Goal: Task Accomplishment & Management: Manage account settings

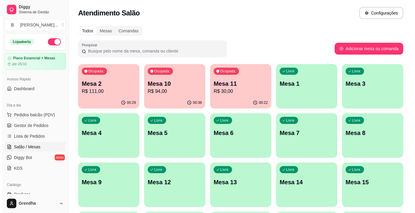
scroll to position [101, 0]
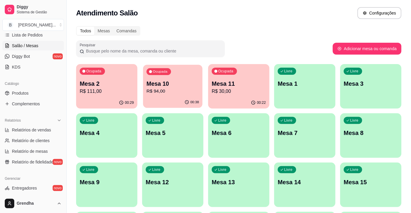
click at [172, 77] on div "Ocupada Mesa 10 R$ 94,00" at bounding box center [172, 81] width 59 height 32
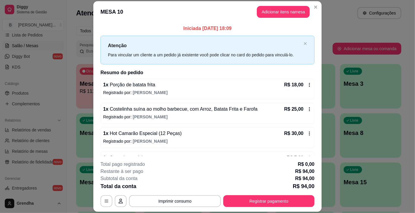
click at [139, 86] on span "Porção de batata frita" at bounding box center [131, 84] width 47 height 5
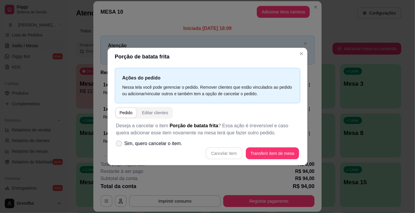
click at [119, 147] on label "Sim, quero cancelar o item." at bounding box center [149, 144] width 71 height 12
click at [119, 147] on input "Sim, quero cancelar o item." at bounding box center [118, 147] width 4 height 4
checkbox input "true"
click at [215, 152] on button "Cancelar item" at bounding box center [223, 154] width 35 height 12
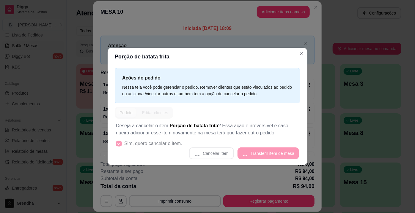
click at [215, 152] on div "Cancelar item Transferir item de mesa" at bounding box center [207, 154] width 183 height 12
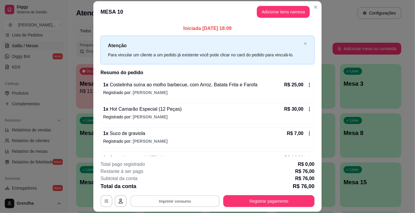
click at [163, 200] on button "Imprimir consumo" at bounding box center [174, 202] width 89 height 12
click at [169, 188] on button "IMPRESSORA" at bounding box center [175, 187] width 42 height 9
click at [169, 188] on div "Total da conta R$ 76,00" at bounding box center [207, 187] width 214 height 8
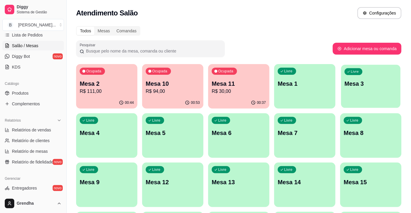
click at [371, 90] on div "Livre Mesa 3" at bounding box center [370, 83] width 59 height 36
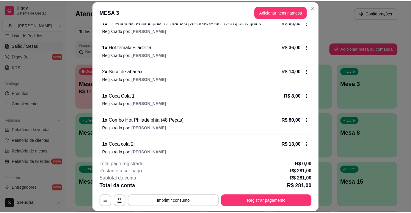
scroll to position [90, 0]
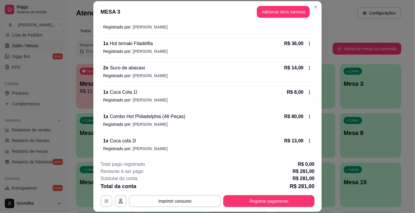
click at [309, 69] on icon at bounding box center [309, 68] width 1 height 4
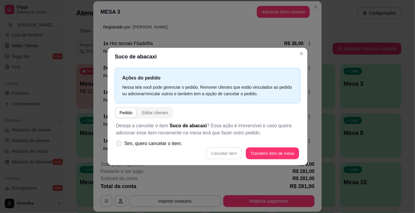
click at [117, 145] on icon at bounding box center [119, 143] width 4 height 3
click at [117, 145] on input "Sim, quero cancelar o item." at bounding box center [118, 147] width 4 height 4
checkbox input "true"
click at [224, 155] on button "Cancelar item" at bounding box center [223, 154] width 35 height 12
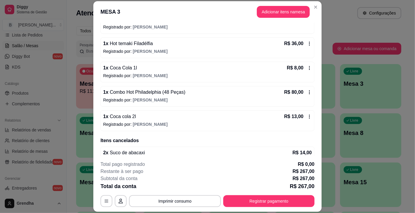
click at [309, 69] on icon at bounding box center [309, 68] width 1 height 4
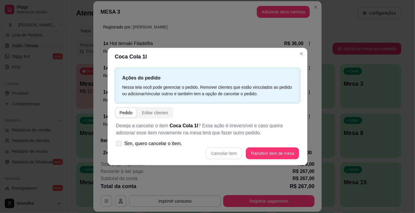
click at [116, 143] on label "Sim, quero cancelar o item." at bounding box center [149, 144] width 71 height 12
click at [116, 145] on input "Sim, quero cancelar o item." at bounding box center [118, 147] width 4 height 4
checkbox input "true"
click at [232, 156] on button "Cancelar item" at bounding box center [223, 154] width 35 height 12
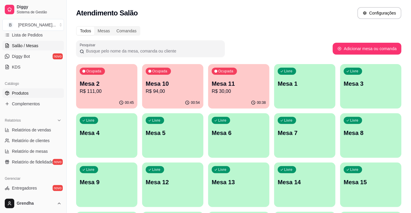
click at [33, 95] on link "Produtos" at bounding box center [33, 94] width 62 height 10
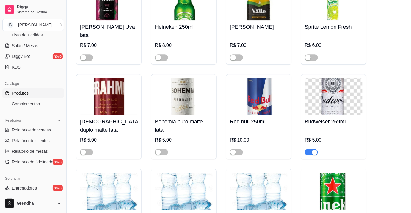
scroll to position [2070, 0]
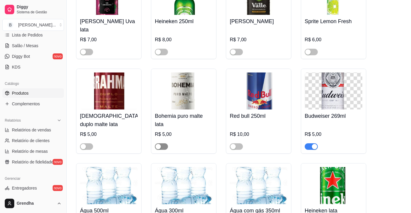
click at [164, 144] on span "button" at bounding box center [161, 147] width 13 height 7
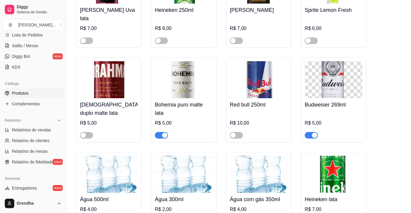
click at [122, 120] on div "R$ 5,00" at bounding box center [109, 123] width 58 height 7
click at [27, 44] on span "Salão / Mesas" at bounding box center [25, 46] width 26 height 6
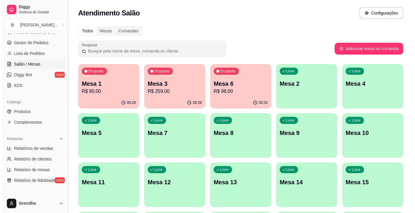
scroll to position [78, 0]
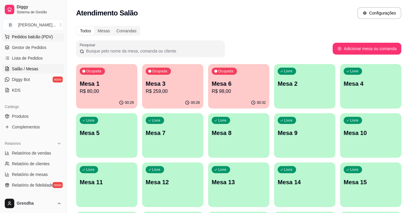
click at [40, 39] on span "Pedidos balcão (PDV)" at bounding box center [32, 37] width 41 height 6
click at [40, 39] on body "Diggy Sistema de Gestão B Bonsai Sushi ... Loja aberta Plano Essencial + Mesas …" at bounding box center [205, 106] width 411 height 213
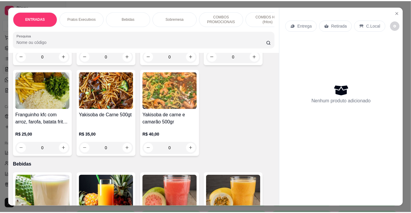
scroll to position [383, 0]
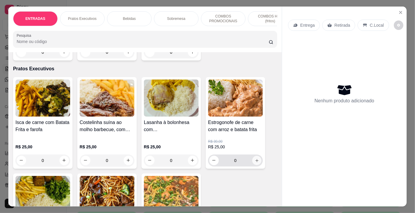
click at [257, 163] on icon "increase-product-quantity" at bounding box center [257, 160] width 4 height 4
type input "1"
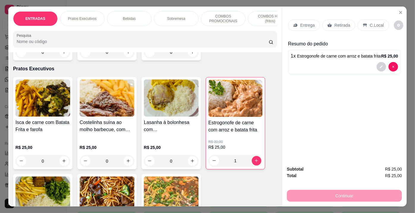
click at [336, 25] on p "Retirada" at bounding box center [342, 25] width 16 height 6
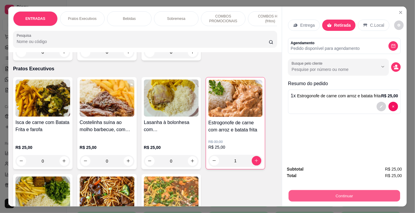
click at [312, 191] on button "Continuar" at bounding box center [344, 197] width 111 height 12
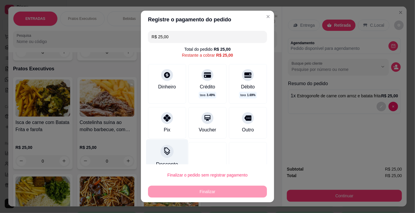
click at [163, 155] on icon at bounding box center [167, 152] width 8 height 8
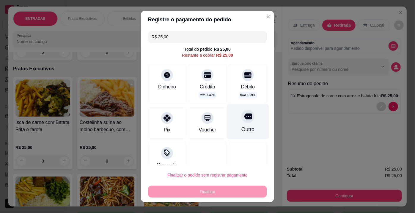
click at [227, 124] on div "Outro" at bounding box center [248, 122] width 42 height 35
type input "R$ 0,00"
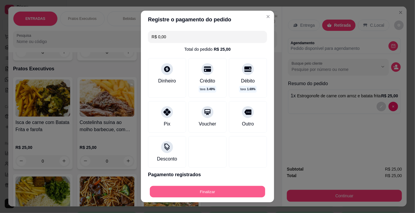
click at [219, 195] on button "Finalizar" at bounding box center [207, 192] width 115 height 12
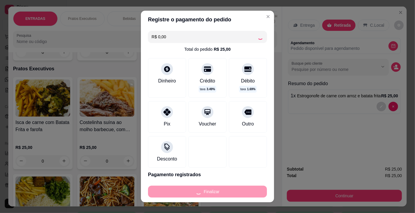
type input "0"
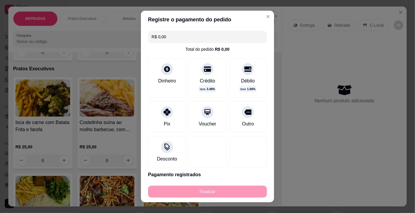
type input "-R$ 25,00"
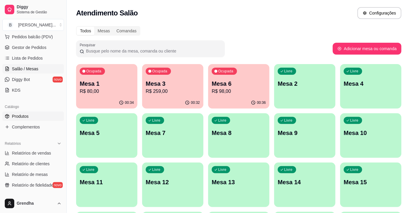
click at [24, 119] on link "Produtos" at bounding box center [33, 117] width 62 height 10
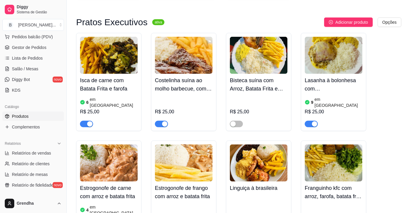
scroll to position [843, 0]
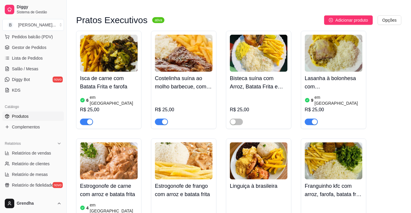
click at [117, 54] on img at bounding box center [109, 53] width 58 height 37
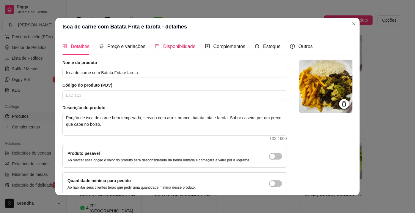
click at [163, 48] on span "Disponibilidade" at bounding box center [179, 46] width 32 height 5
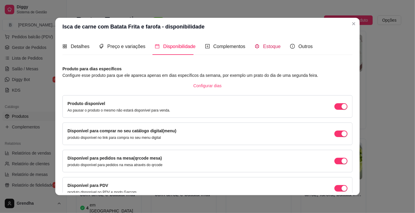
click at [259, 48] on div "Estoque" at bounding box center [268, 46] width 26 height 7
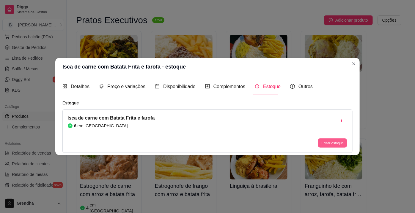
click at [329, 145] on button "Editar estoque" at bounding box center [332, 143] width 29 height 9
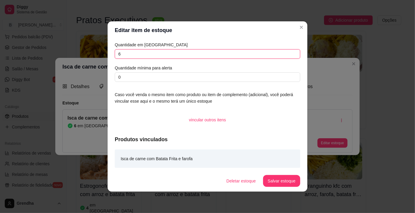
click at [122, 55] on input "6" at bounding box center [207, 54] width 185 height 10
type input "4"
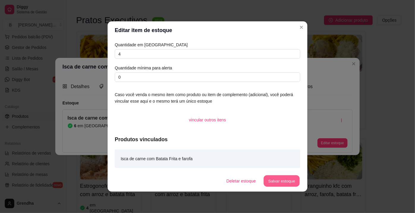
click at [276, 183] on button "Salvar estoque" at bounding box center [281, 182] width 36 height 12
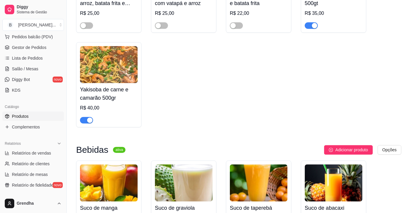
scroll to position [1247, 0]
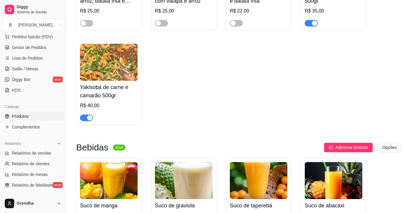
click at [89, 115] on div "button" at bounding box center [89, 117] width 5 height 5
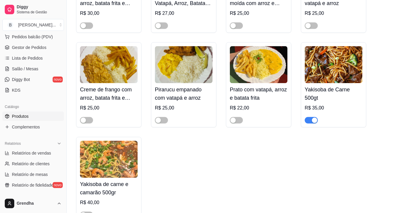
scroll to position [1149, 0]
click at [314, 118] on div "button" at bounding box center [314, 120] width 5 height 5
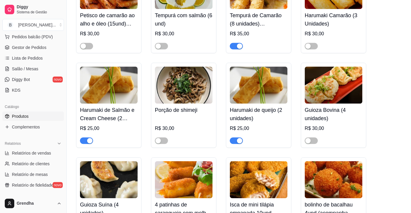
scroll to position [375, 0]
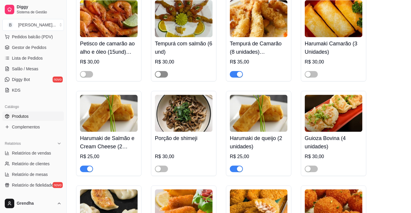
click at [157, 72] on div "button" at bounding box center [157, 74] width 5 height 5
click at [308, 72] on div "button" at bounding box center [307, 74] width 5 height 5
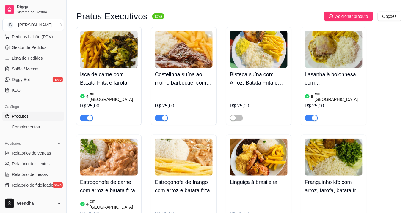
scroll to position [858, 0]
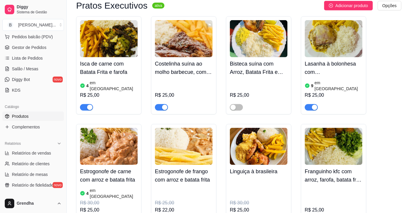
click at [89, 105] on div "button" at bounding box center [89, 107] width 5 height 5
click at [64, 85] on button "Toggle Sidebar" at bounding box center [66, 106] width 5 height 213
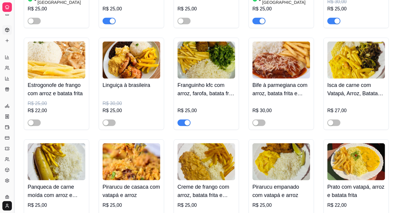
scroll to position [40, 0]
click at [15, 83] on button "Toggle Sidebar" at bounding box center [14, 106] width 5 height 213
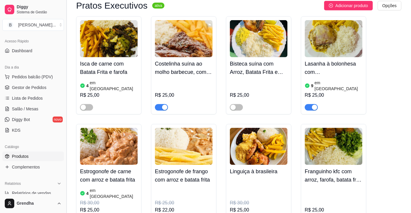
click at [15, 83] on div "Loja aberta Plano Essencial + Mesas até 05/10 Acesso Rápido Dashboard Dia a dia…" at bounding box center [33, 113] width 66 height 161
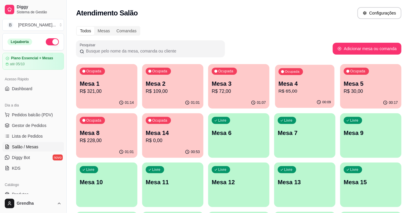
click at [305, 92] on p "R$ 65,00" at bounding box center [305, 91] width 53 height 7
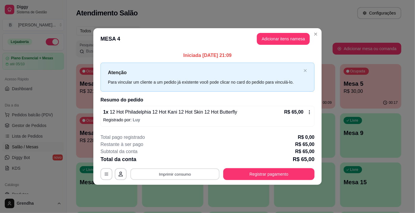
click at [180, 176] on button "Imprimir consumo" at bounding box center [174, 175] width 89 height 12
click at [181, 159] on button "IMPRESSORA" at bounding box center [176, 161] width 43 height 10
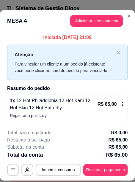
drag, startPoint x: 52, startPoint y: 23, endPoint x: 8, endPoint y: 25, distance: 44.6
click at [8, 25] on header "MESA 4 Adicionar itens na mesa" at bounding box center [67, 20] width 135 height 21
